Goal: Information Seeking & Learning: Learn about a topic

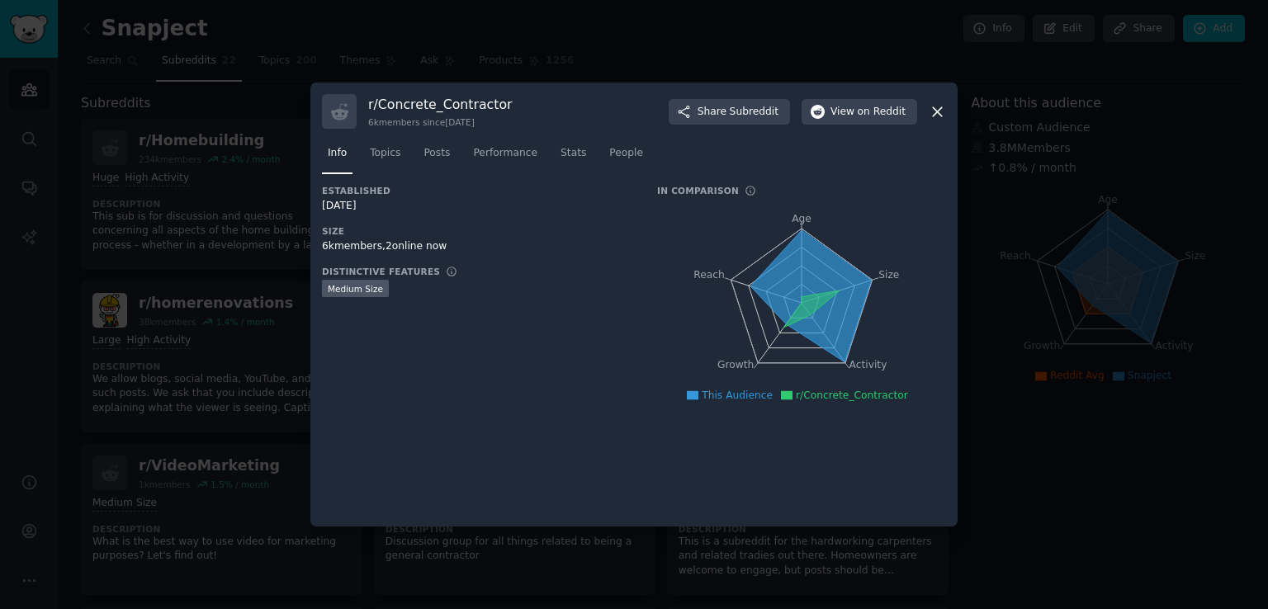
scroll to position [567, 0]
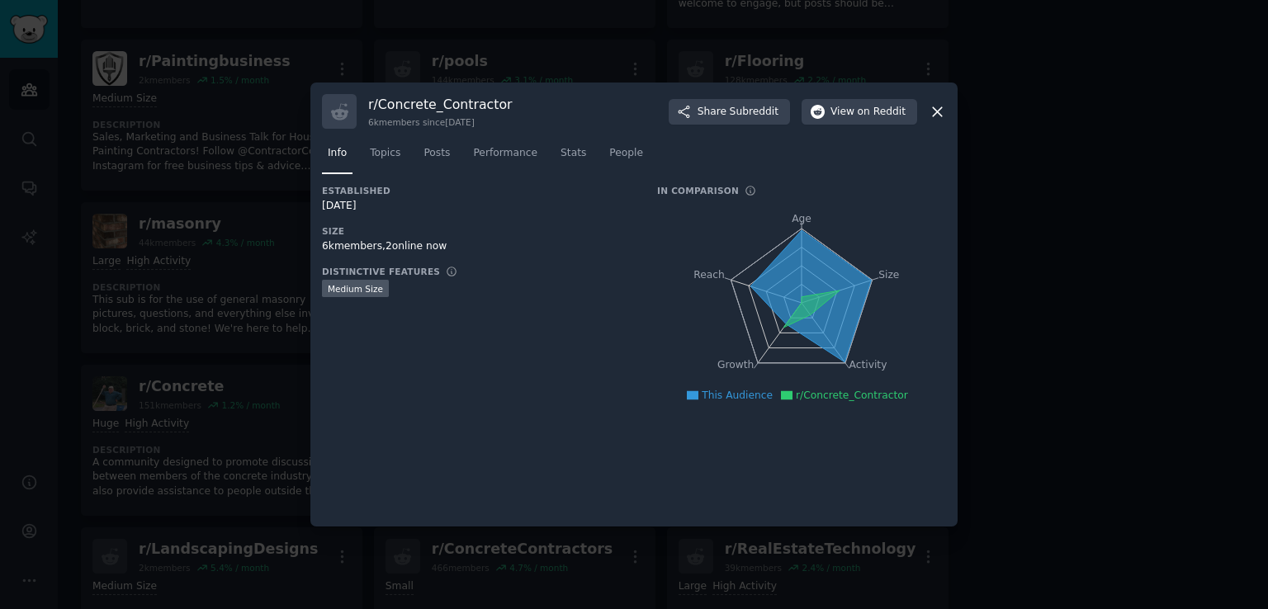
click at [940, 111] on icon at bounding box center [937, 111] width 17 height 17
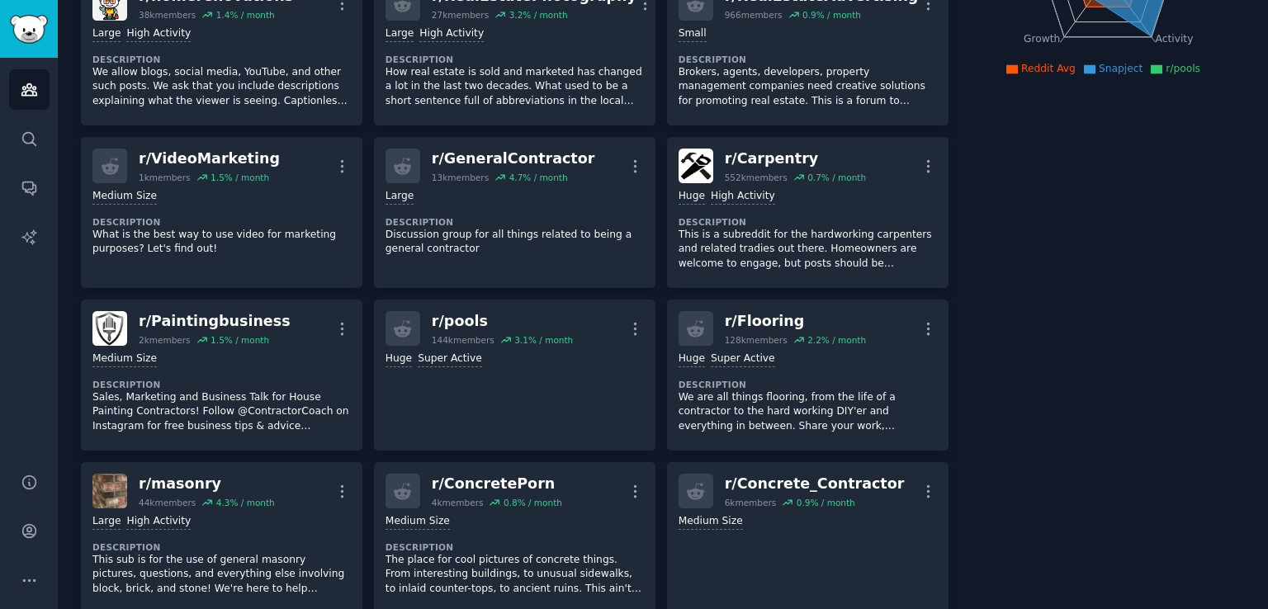
scroll to position [306, 0]
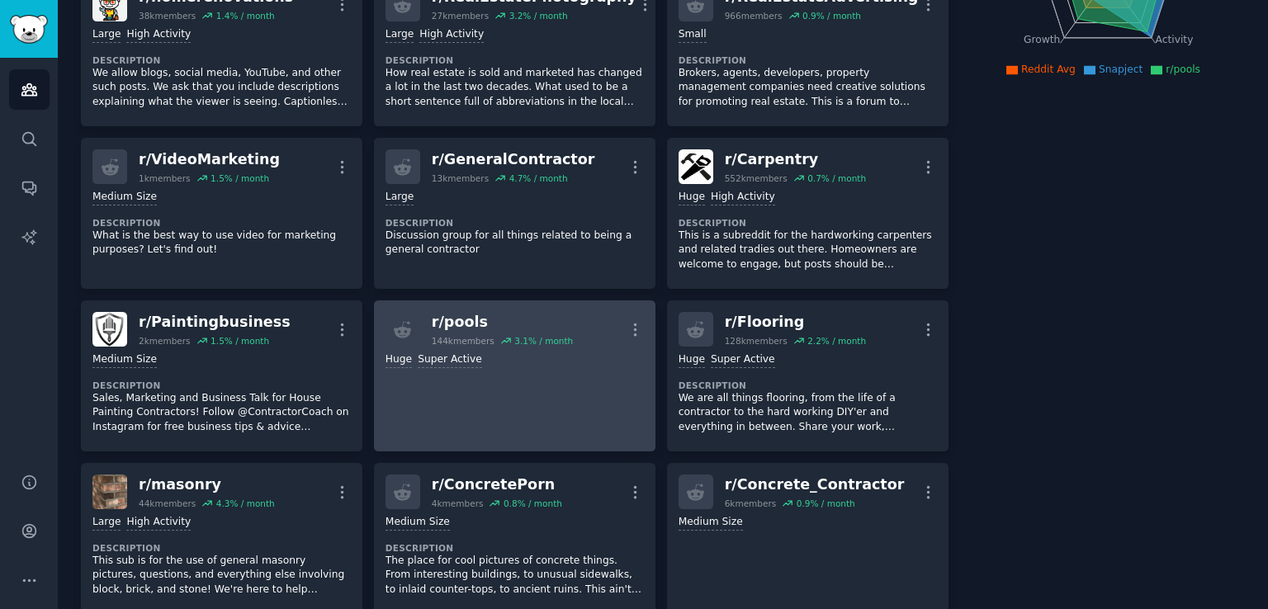
click at [484, 369] on link "r/ pools 144k members 3.1 % / month More Huge Super Active" at bounding box center [515, 376] width 282 height 151
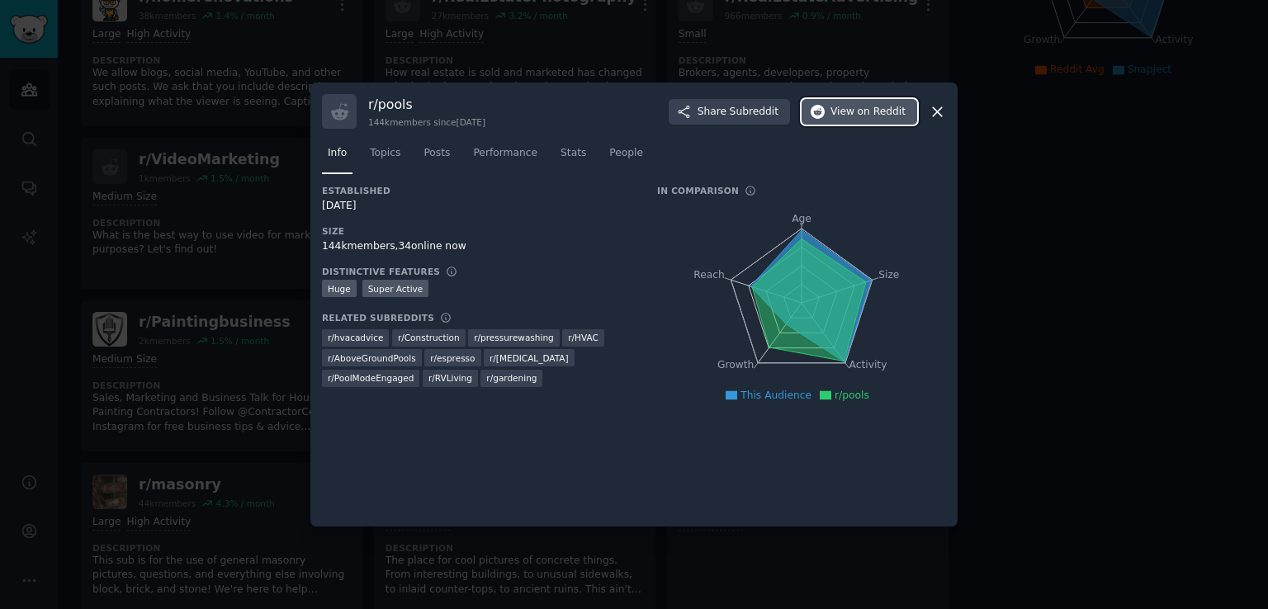
click at [849, 114] on span "View on Reddit" at bounding box center [868, 112] width 75 height 15
click at [931, 107] on icon at bounding box center [937, 111] width 17 height 17
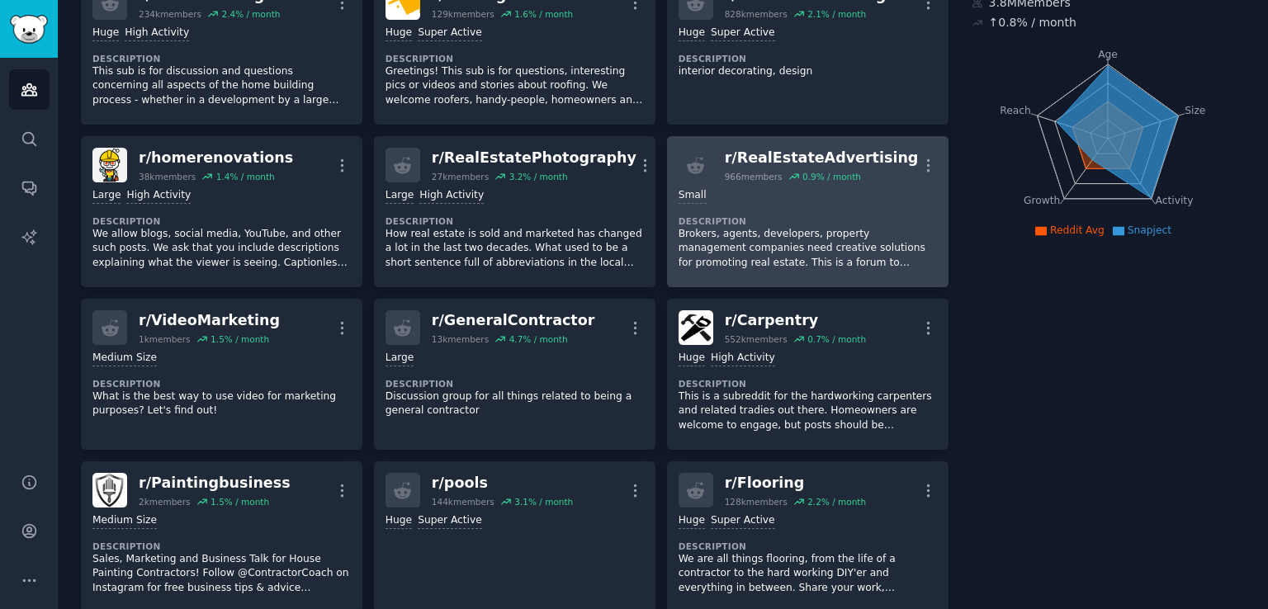
scroll to position [148, 0]
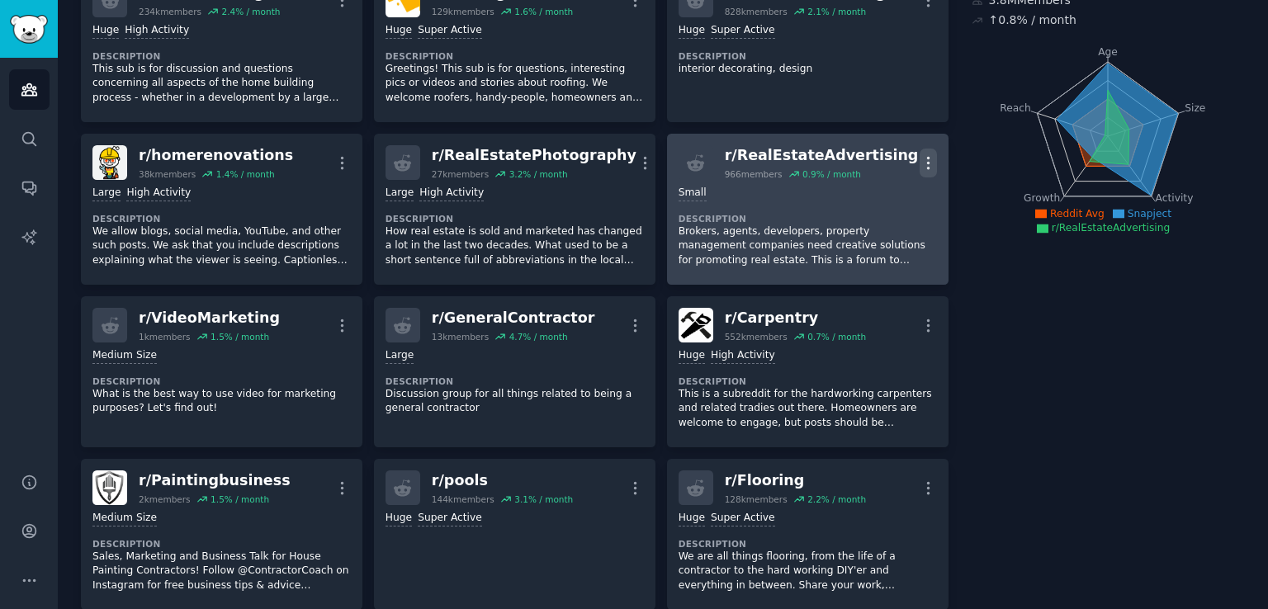
click at [923, 163] on icon "button" at bounding box center [928, 162] width 17 height 17
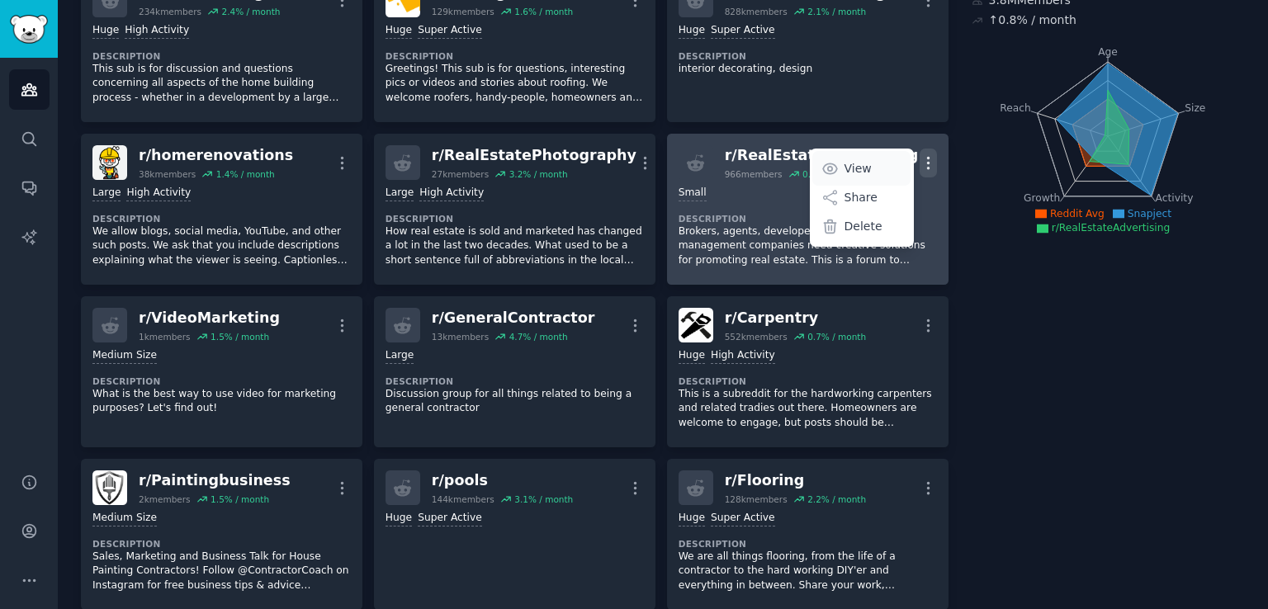
click at [857, 166] on p "View" at bounding box center [858, 168] width 27 height 17
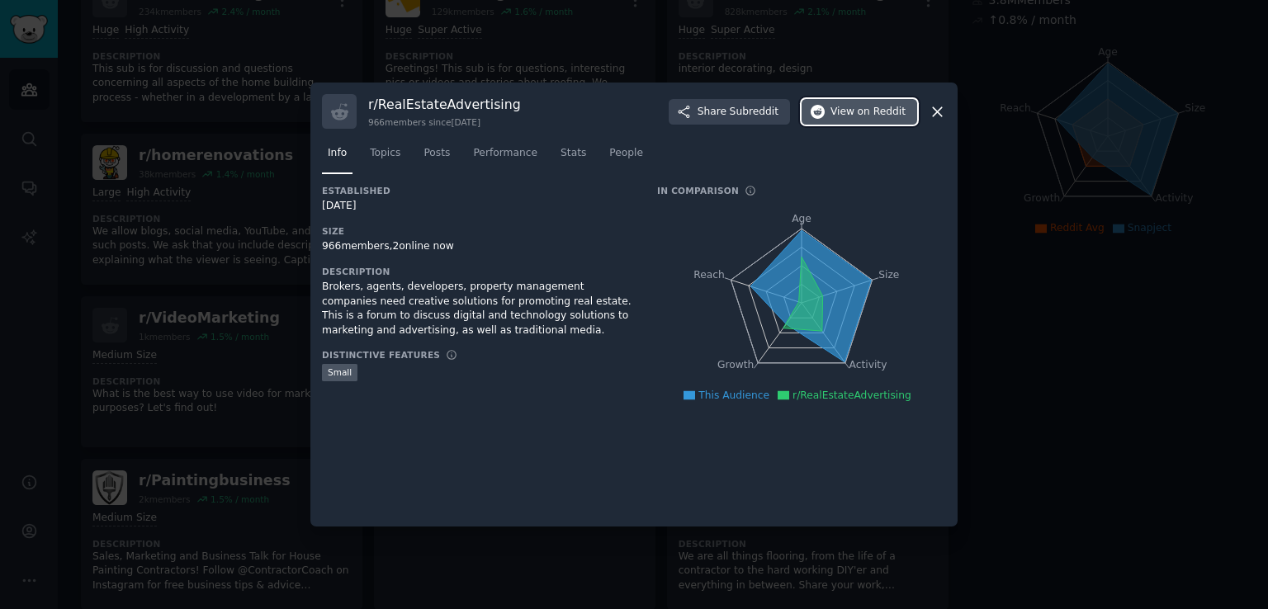
click at [858, 116] on span "View on Reddit" at bounding box center [868, 112] width 75 height 15
click at [936, 116] on icon at bounding box center [937, 111] width 17 height 17
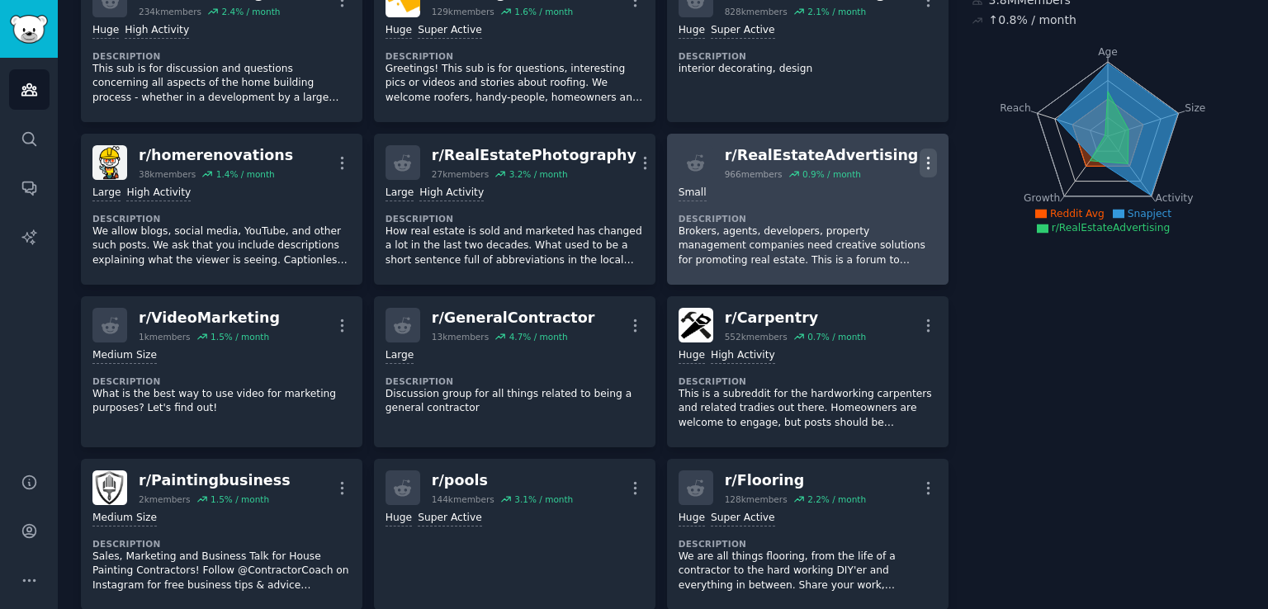
click at [927, 166] on icon "button" at bounding box center [928, 163] width 2 height 12
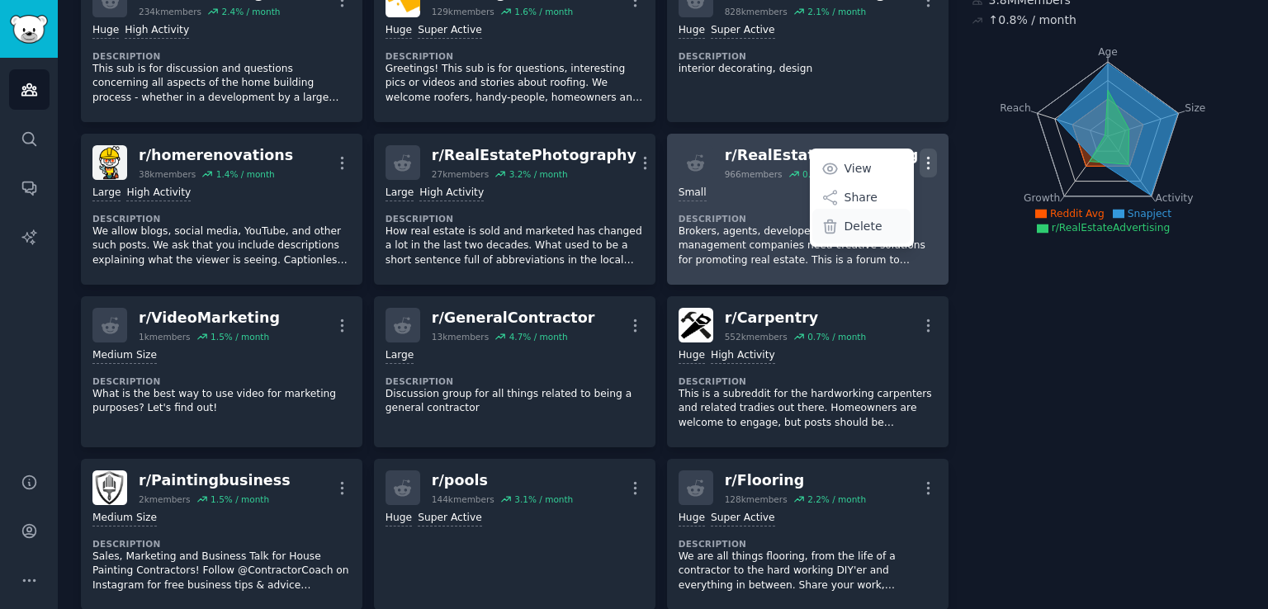
click at [870, 231] on p "Delete" at bounding box center [864, 226] width 38 height 17
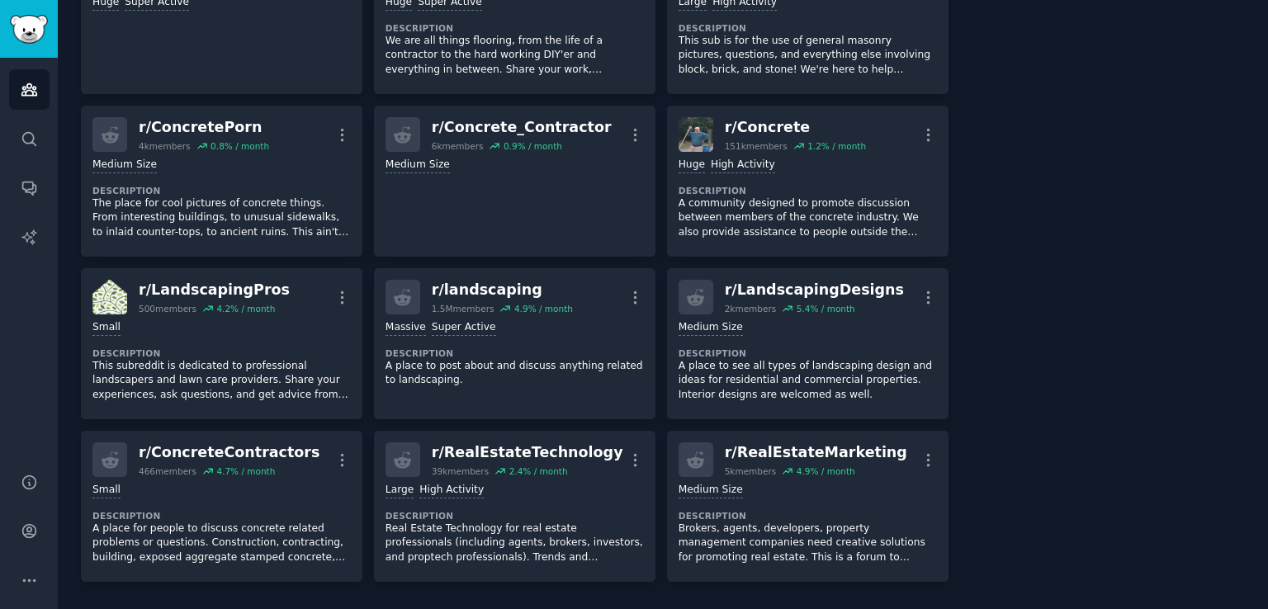
scroll to position [664, 0]
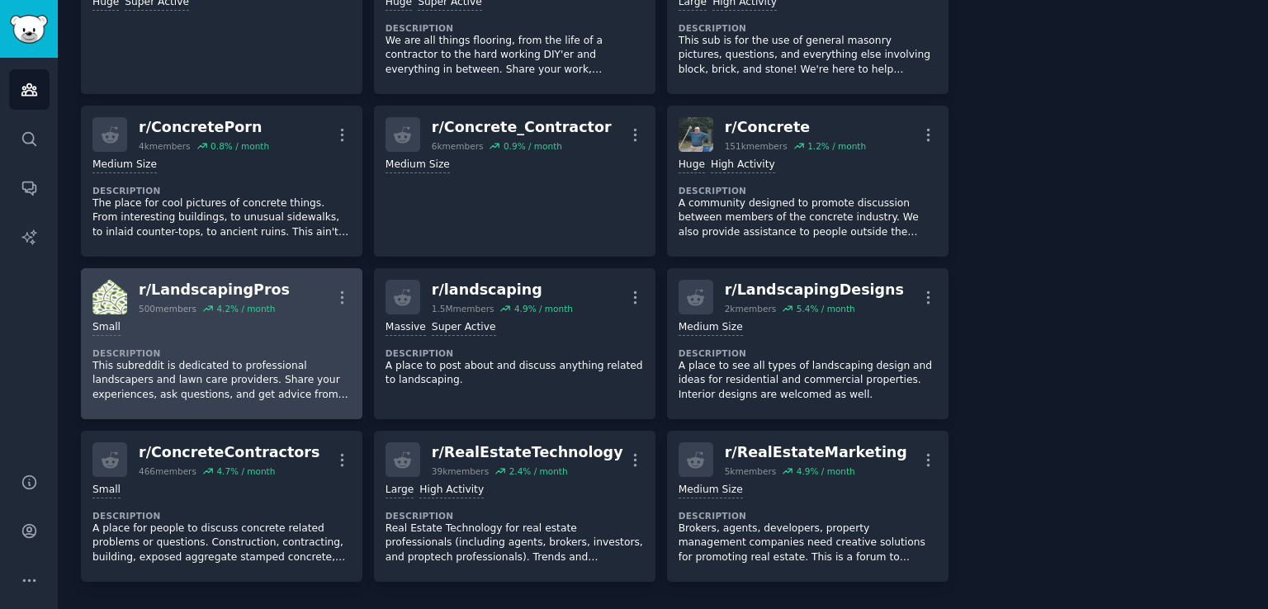
click at [282, 329] on div "100 - 1000 members Small" at bounding box center [221, 328] width 258 height 16
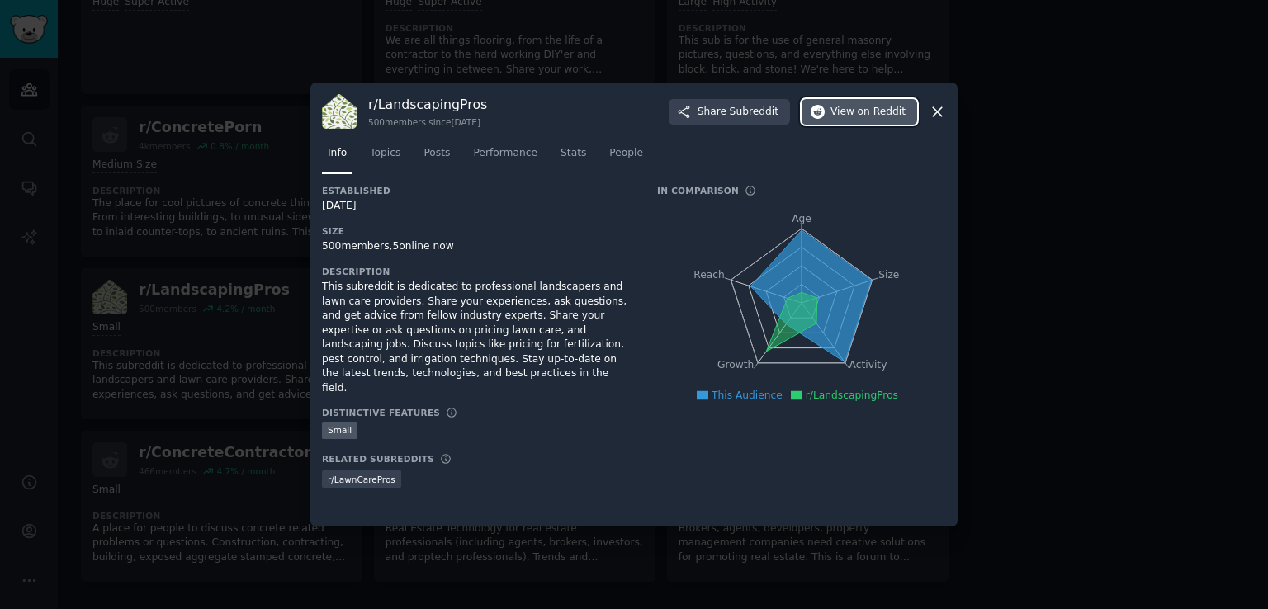
click at [874, 109] on span "on Reddit" at bounding box center [882, 112] width 48 height 15
click at [935, 110] on icon at bounding box center [937, 111] width 17 height 17
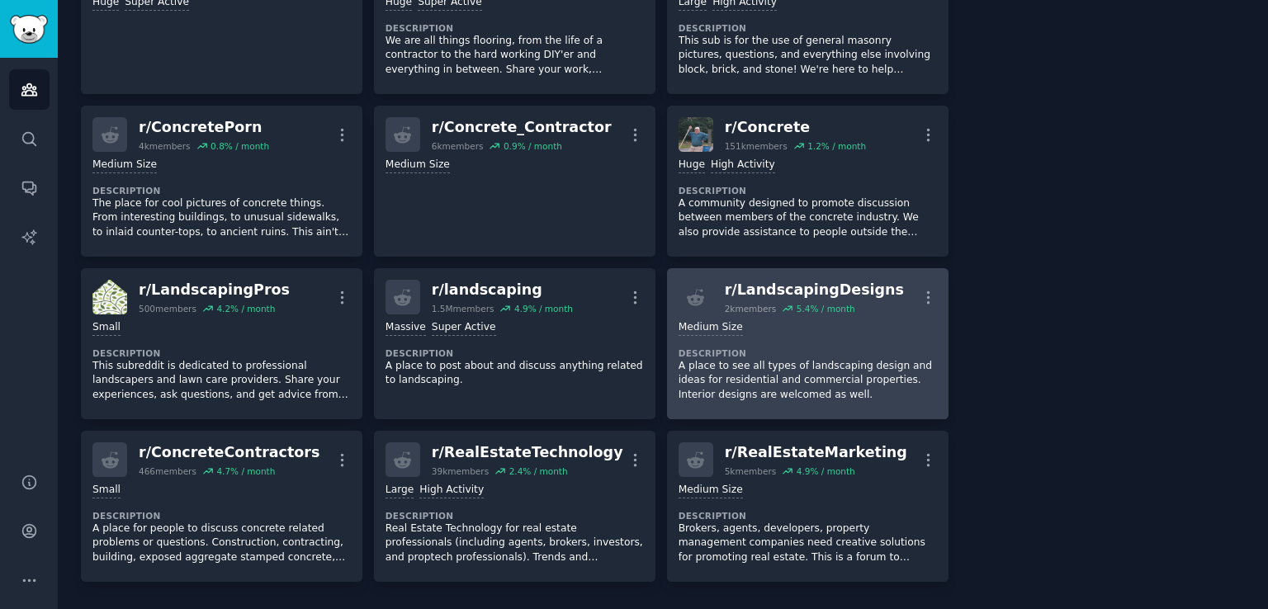
click at [892, 325] on div "1000 - 10,000 members Medium Size" at bounding box center [808, 328] width 258 height 16
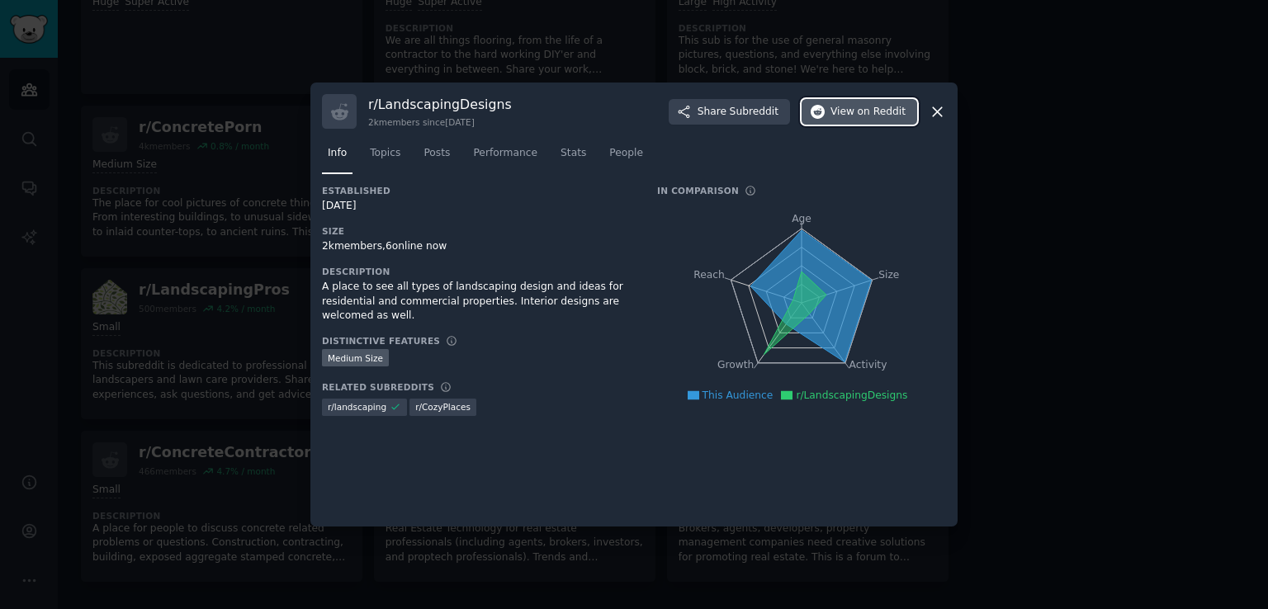
click at [863, 116] on span "on Reddit" at bounding box center [882, 112] width 48 height 15
click at [940, 111] on icon at bounding box center [937, 111] width 17 height 17
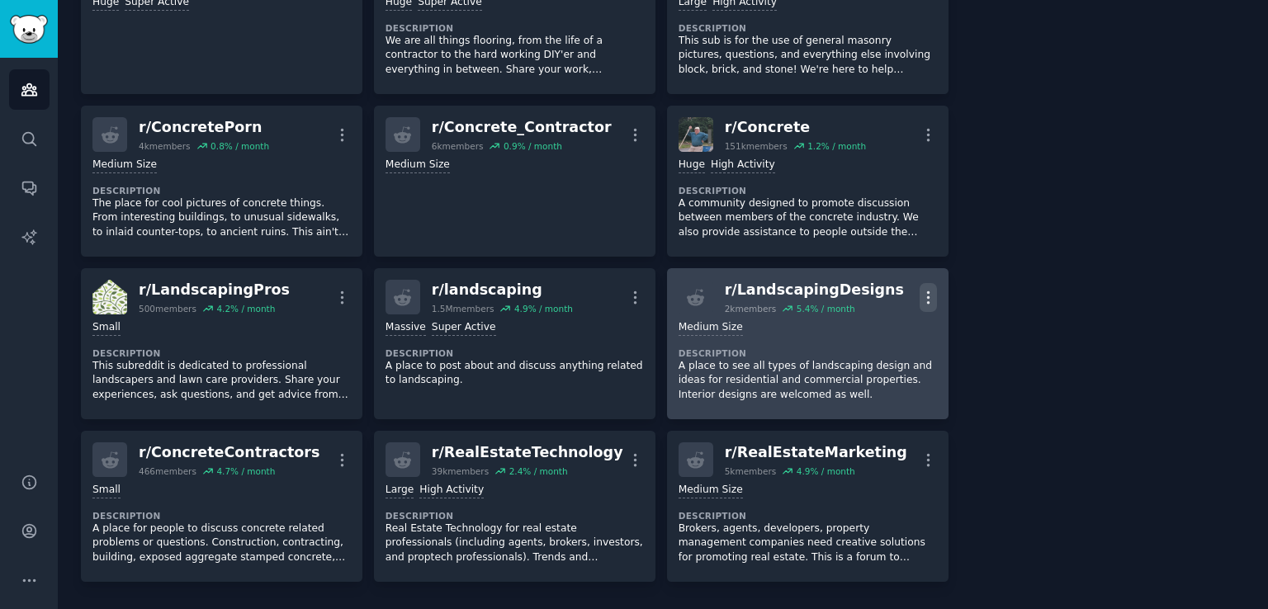
click at [922, 289] on icon "button" at bounding box center [928, 297] width 17 height 17
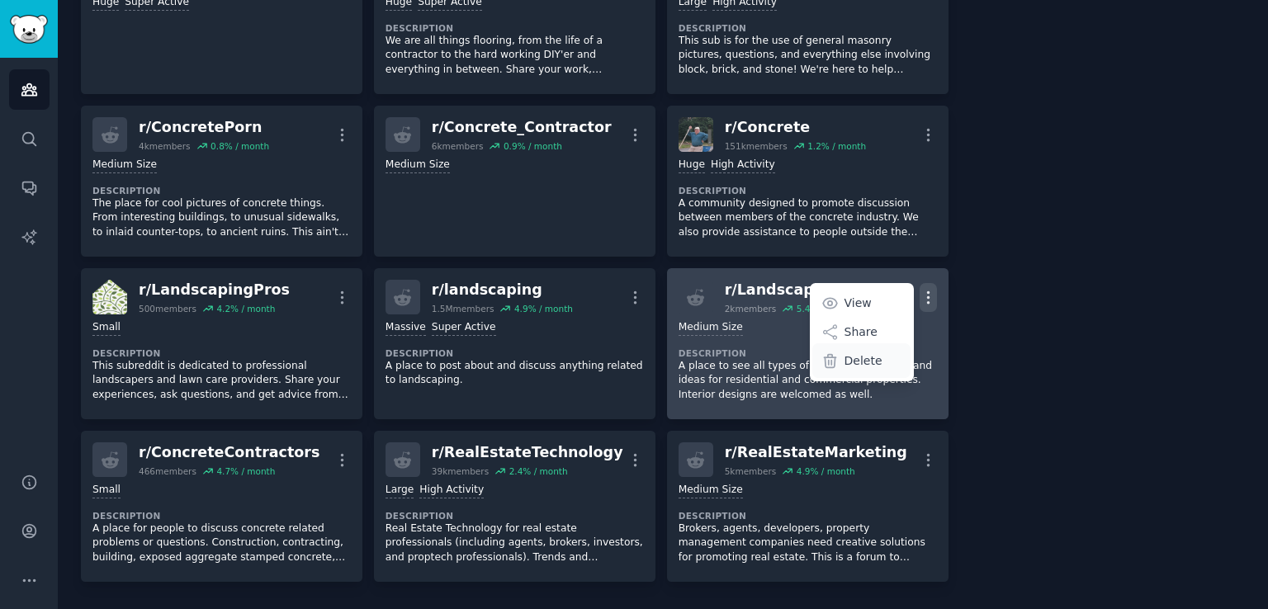
click at [868, 356] on p "Delete" at bounding box center [864, 361] width 38 height 17
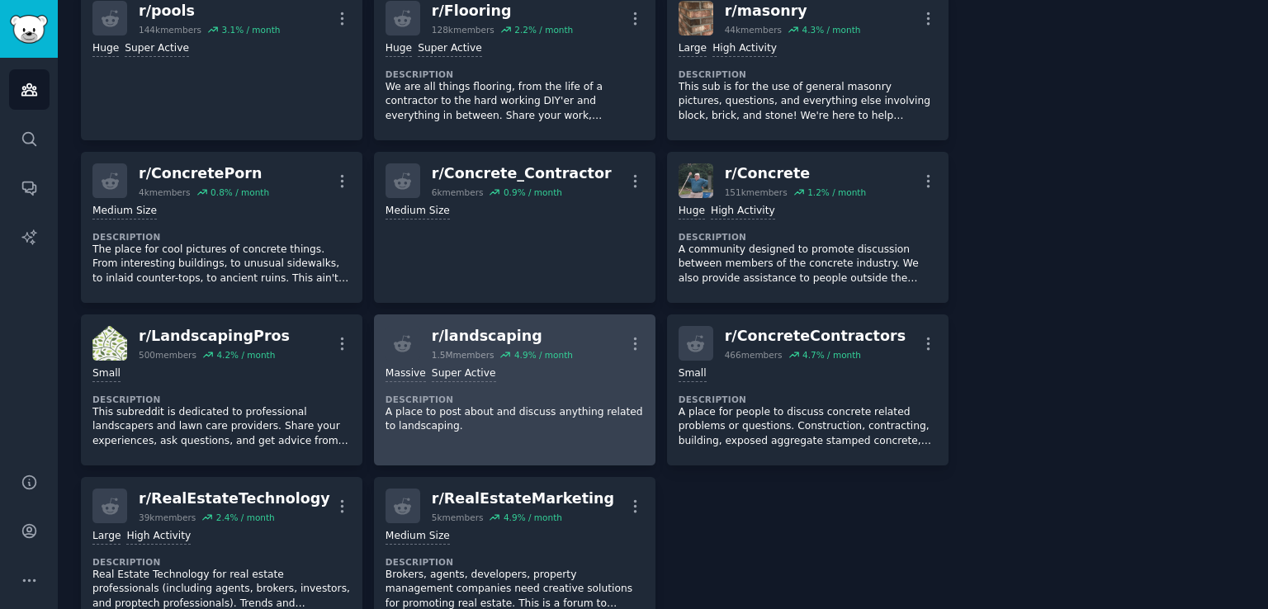
scroll to position [619, 0]
click at [501, 380] on div ">= 95th percentile for submissions / day Massive Super Active Description A pla…" at bounding box center [515, 398] width 258 height 79
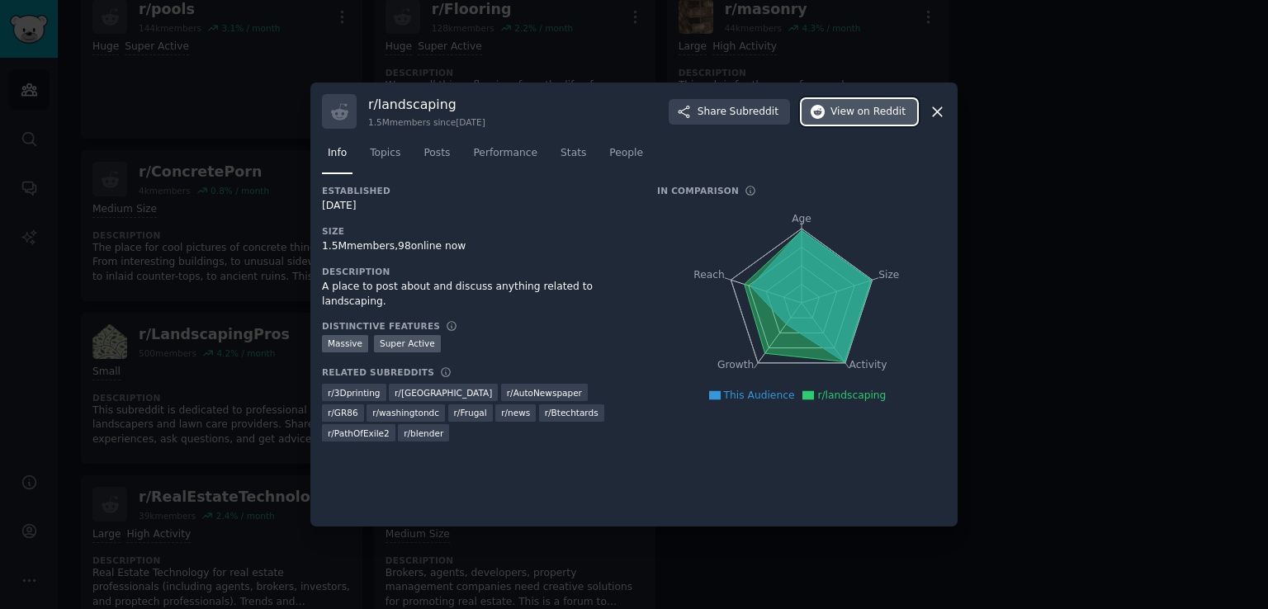
click at [865, 111] on span "on Reddit" at bounding box center [882, 112] width 48 height 15
click at [939, 113] on icon at bounding box center [937, 111] width 9 height 9
